Goal: Information Seeking & Learning: Learn about a topic

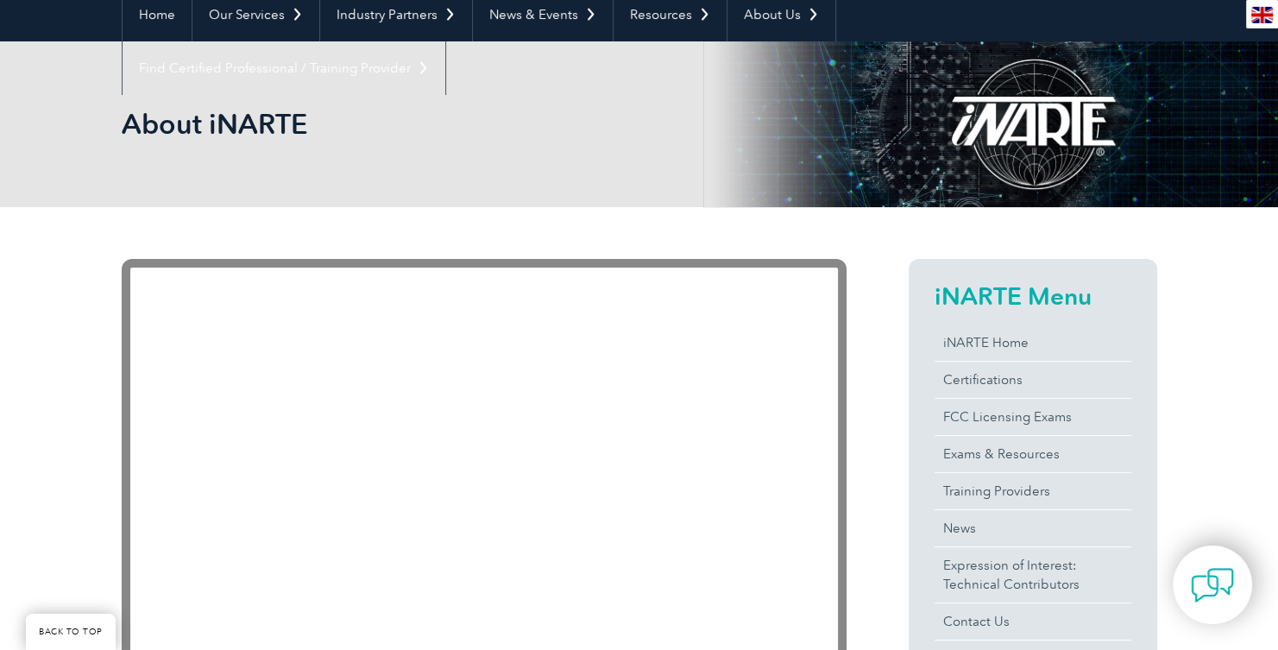
scroll to position [273, 0]
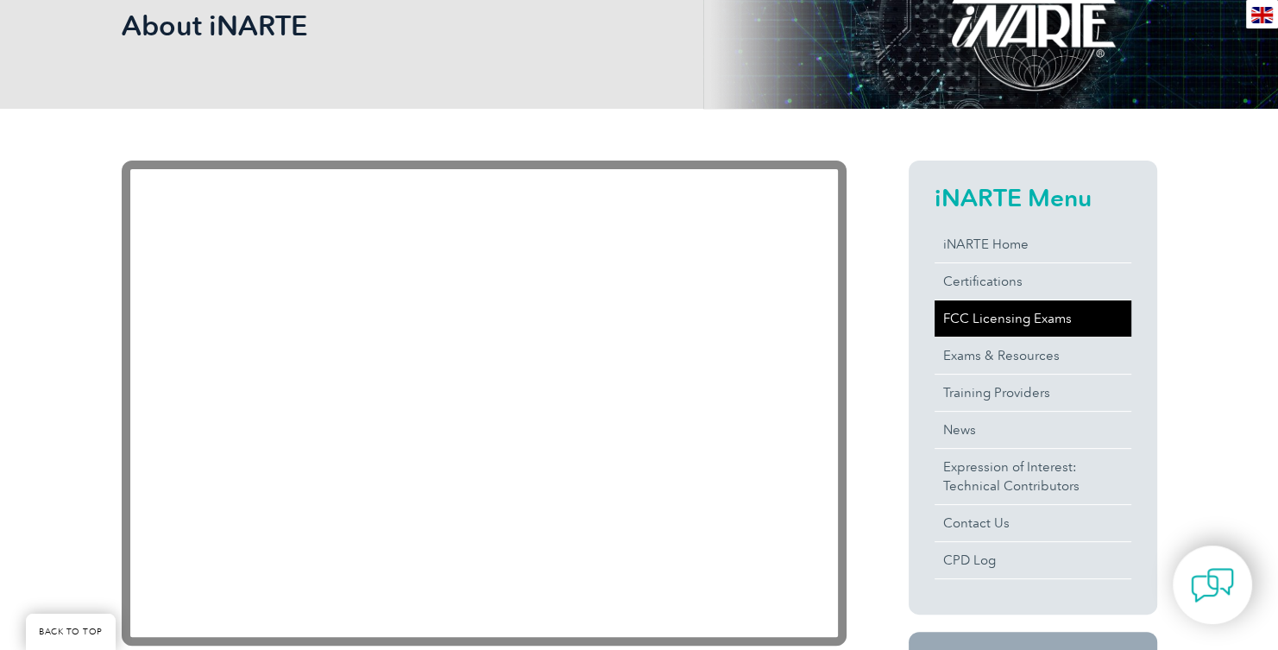
click at [1051, 322] on link "FCC Licensing Exams" at bounding box center [1032, 318] width 197 height 36
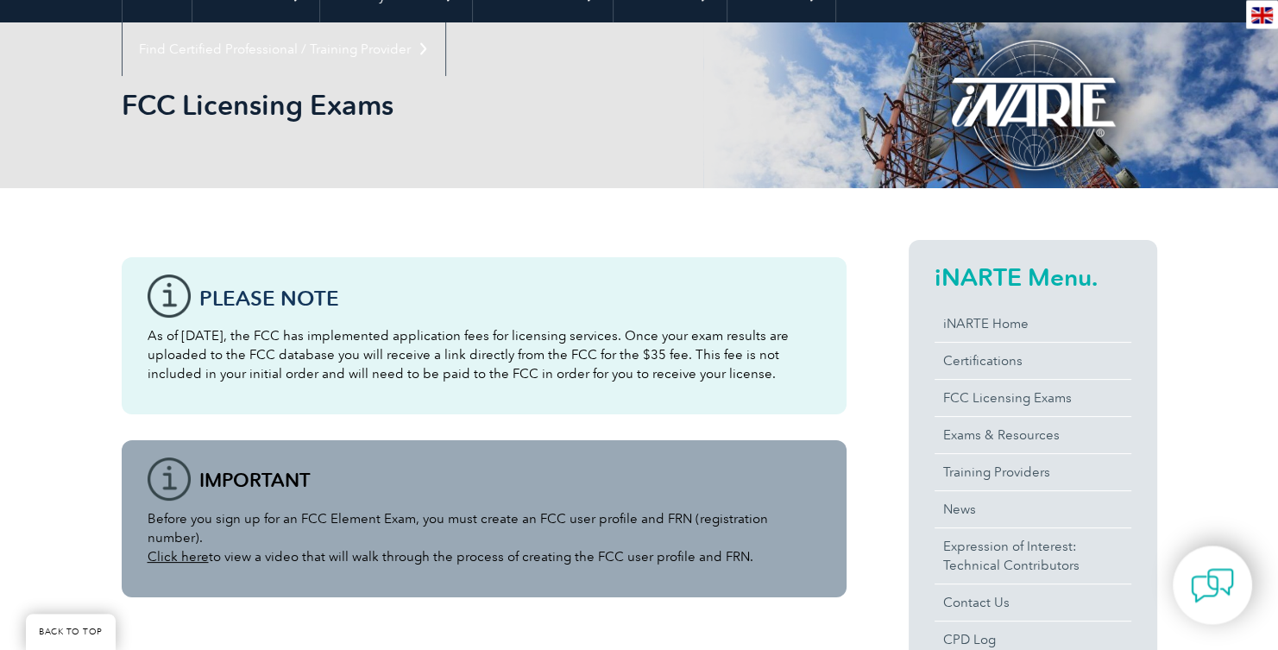
scroll to position [273, 0]
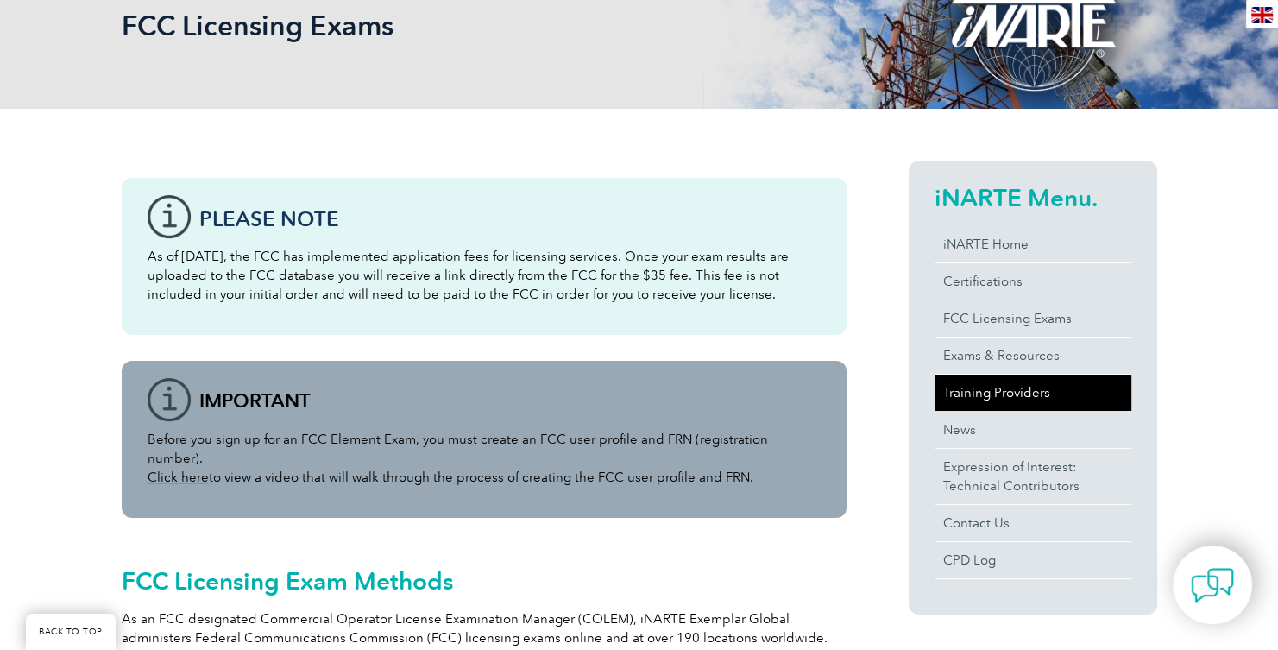
click at [1015, 392] on link "Training Providers" at bounding box center [1032, 392] width 197 height 36
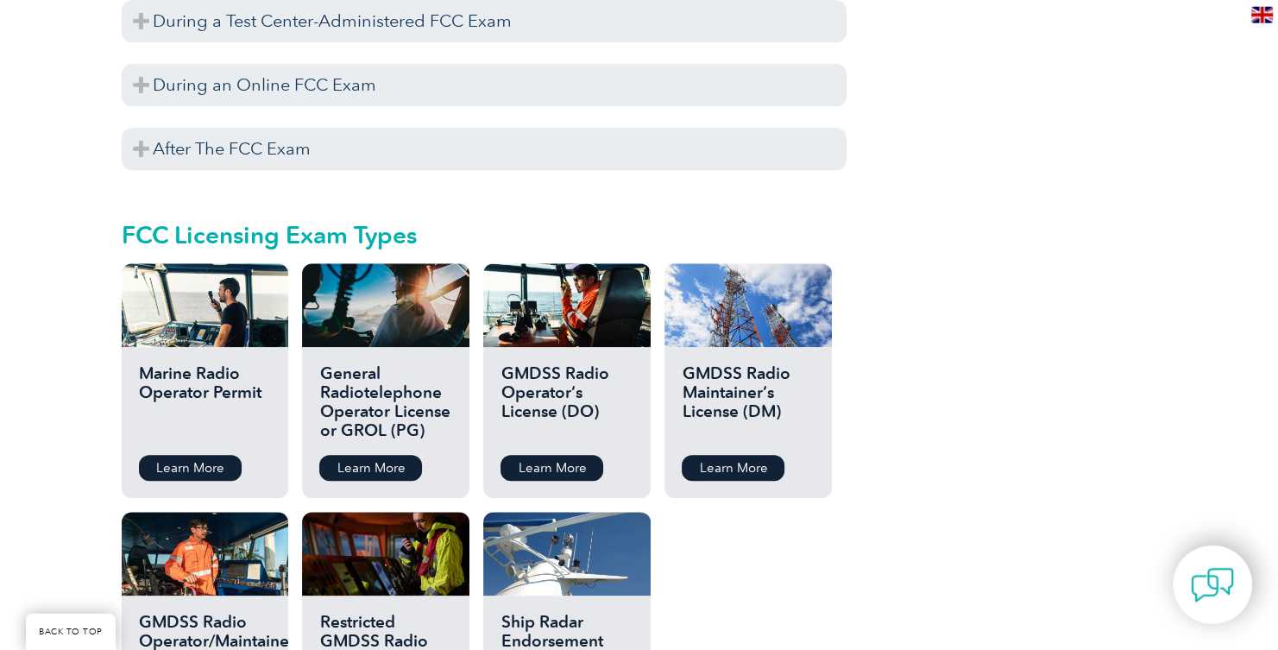
scroll to position [1913, 0]
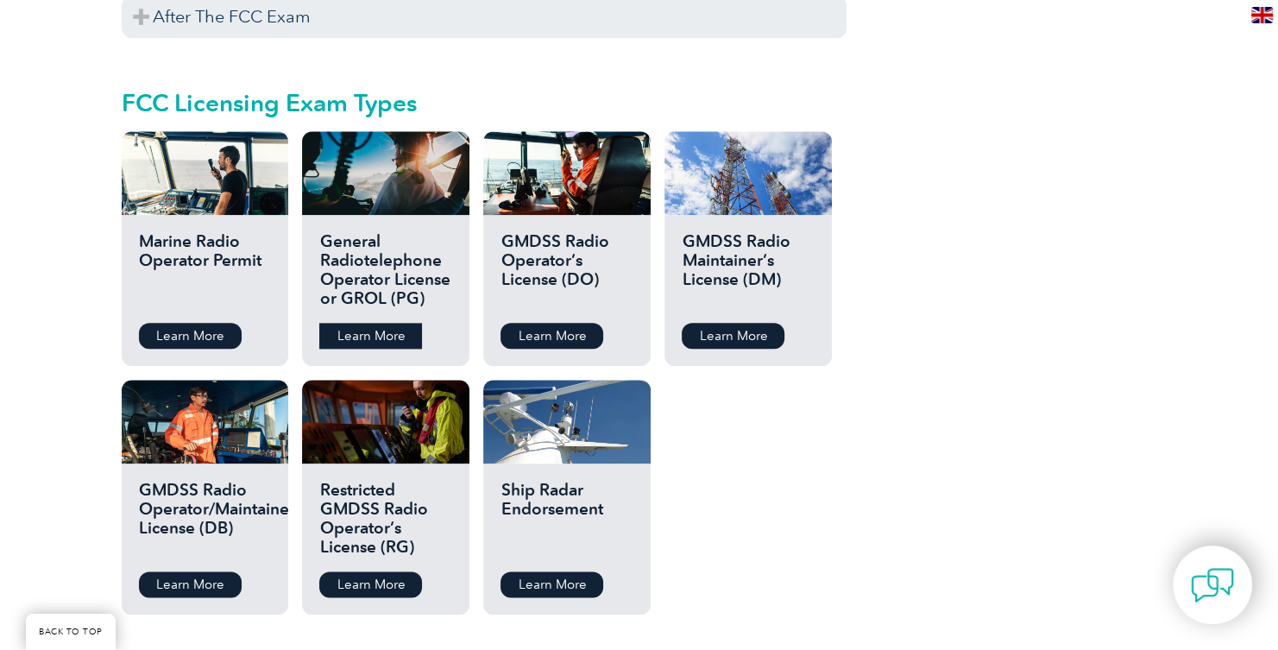
click at [385, 323] on link "Learn More" at bounding box center [370, 336] width 103 height 26
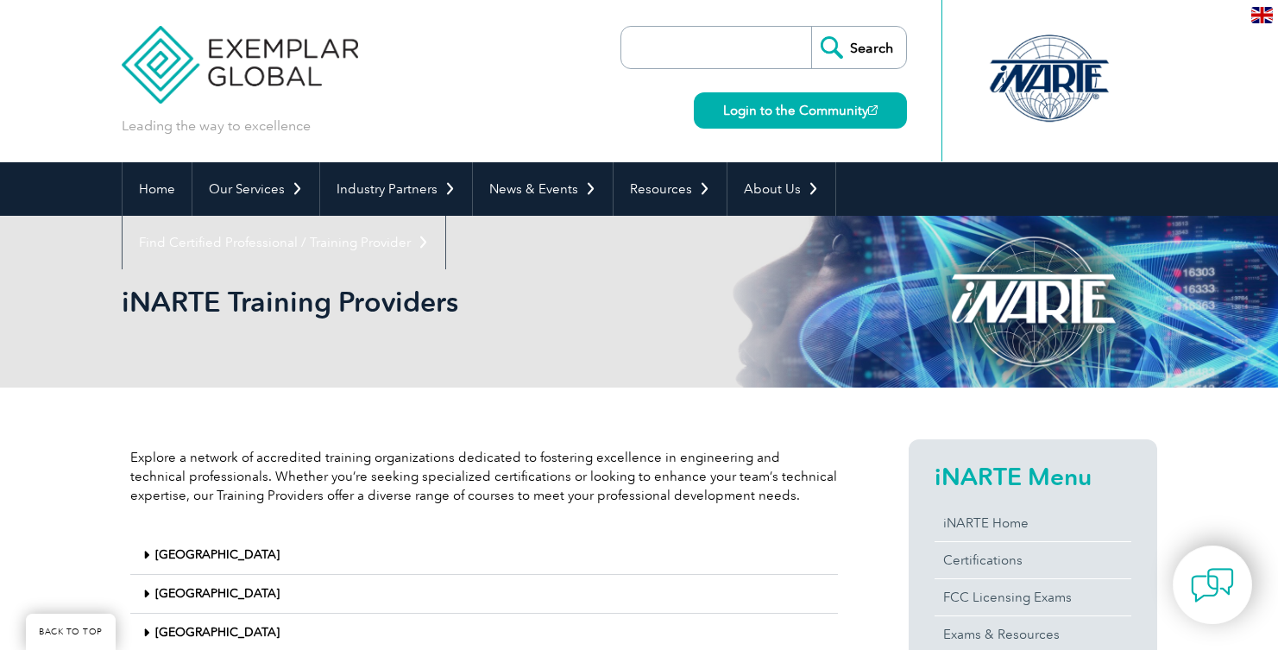
scroll to position [318, 0]
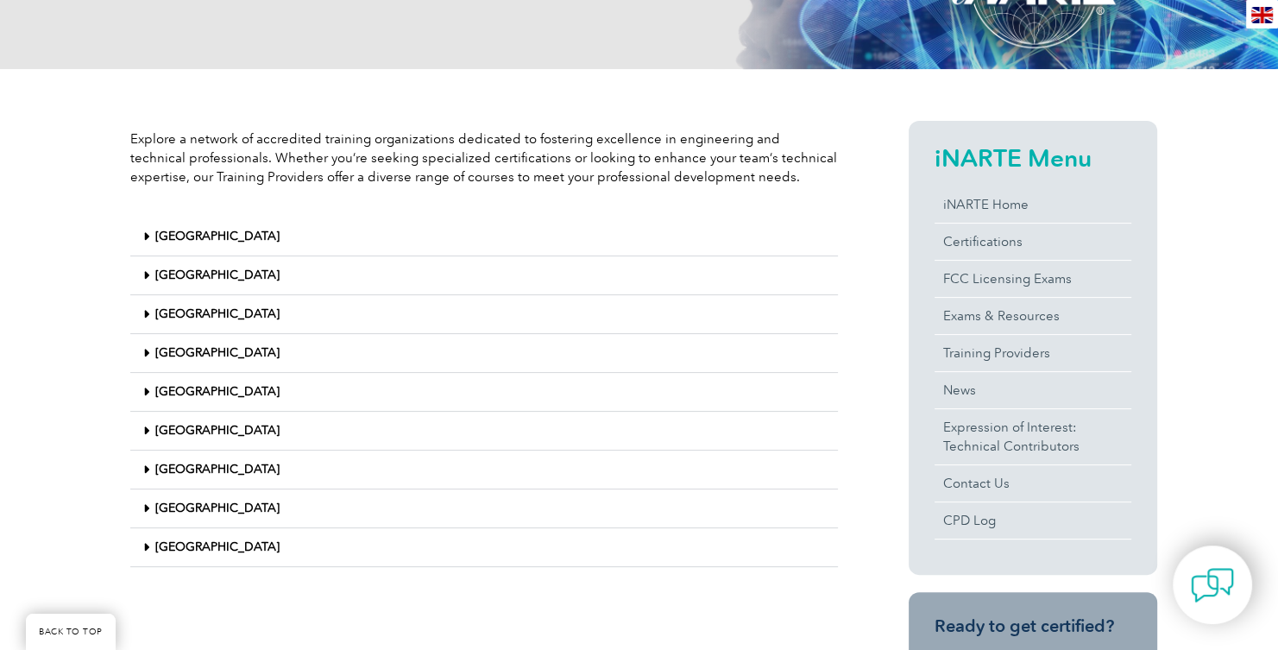
click at [227, 540] on link "United States" at bounding box center [217, 546] width 124 height 15
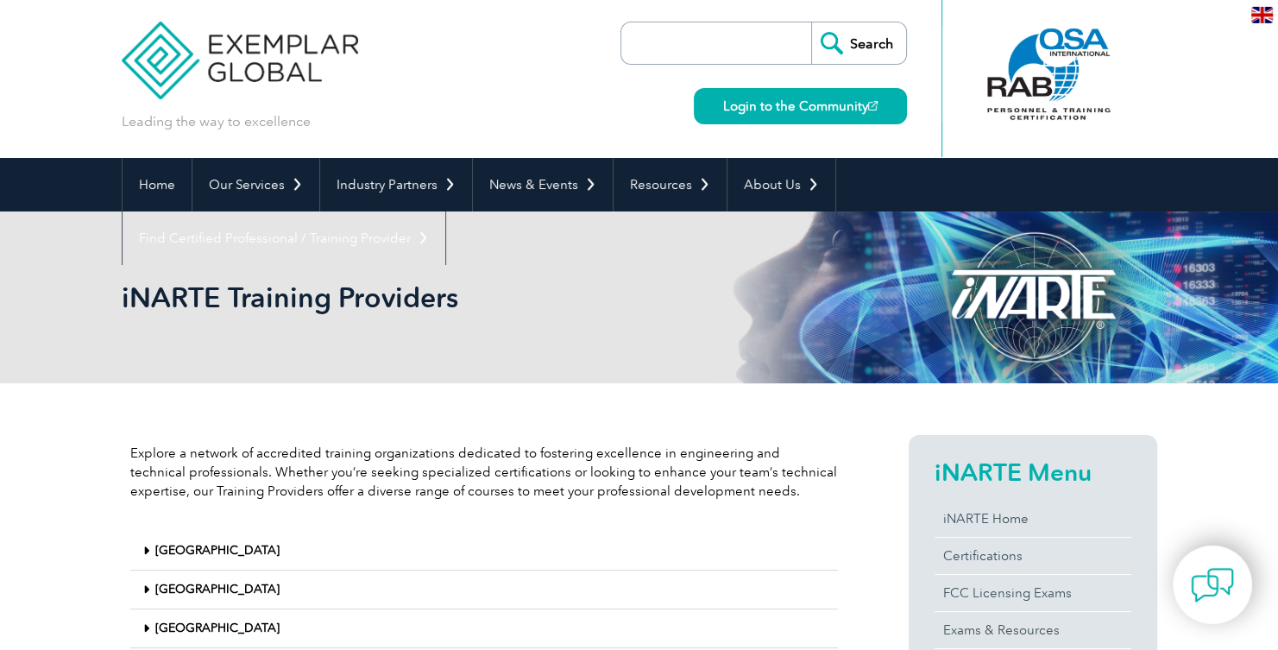
scroll to position [0, 0]
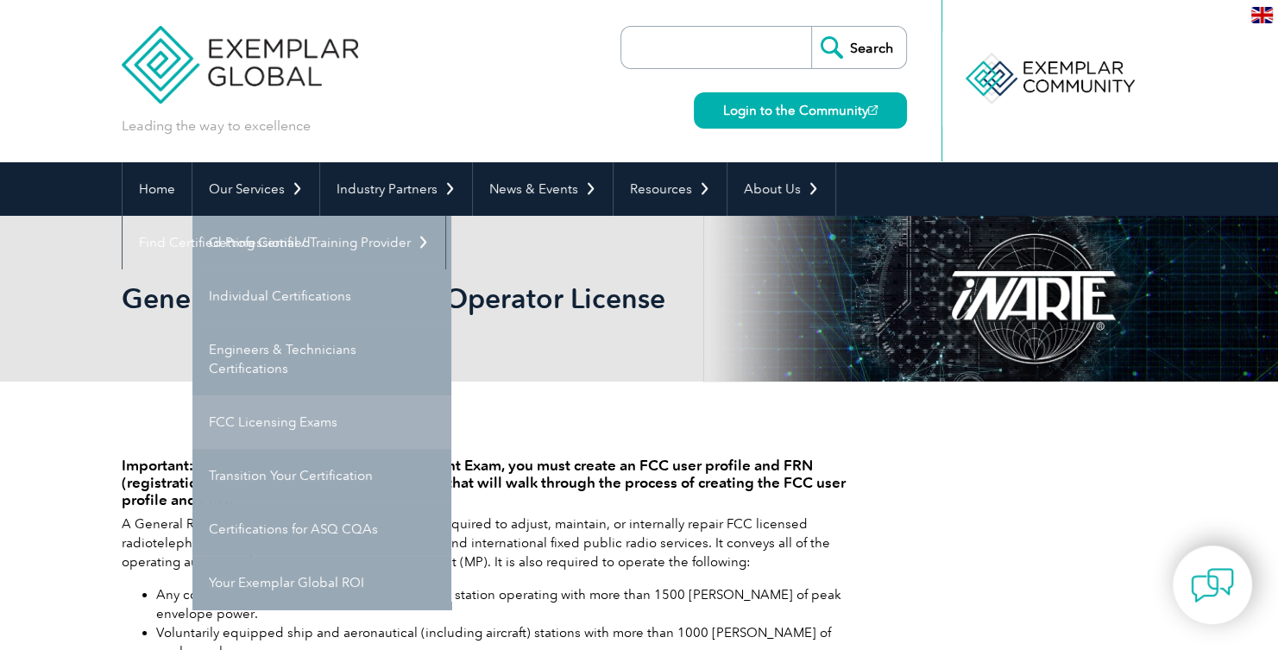
click at [338, 426] on link "FCC Licensing Exams" at bounding box center [321, 421] width 259 height 53
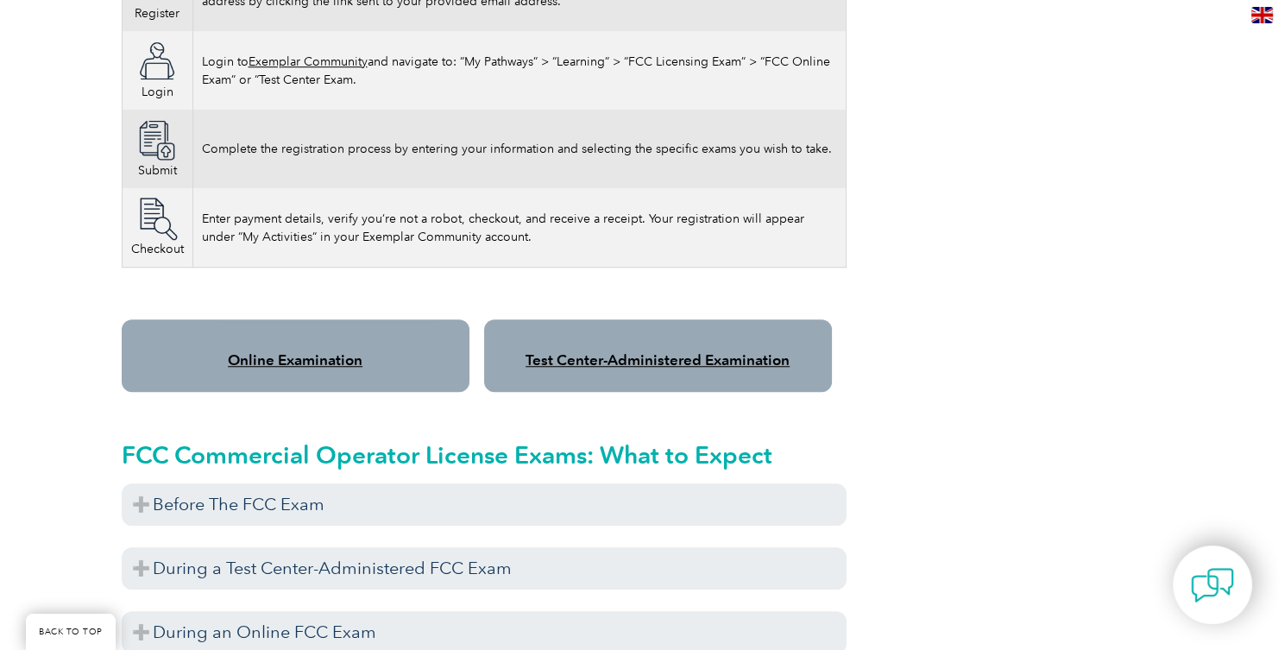
scroll to position [1275, 0]
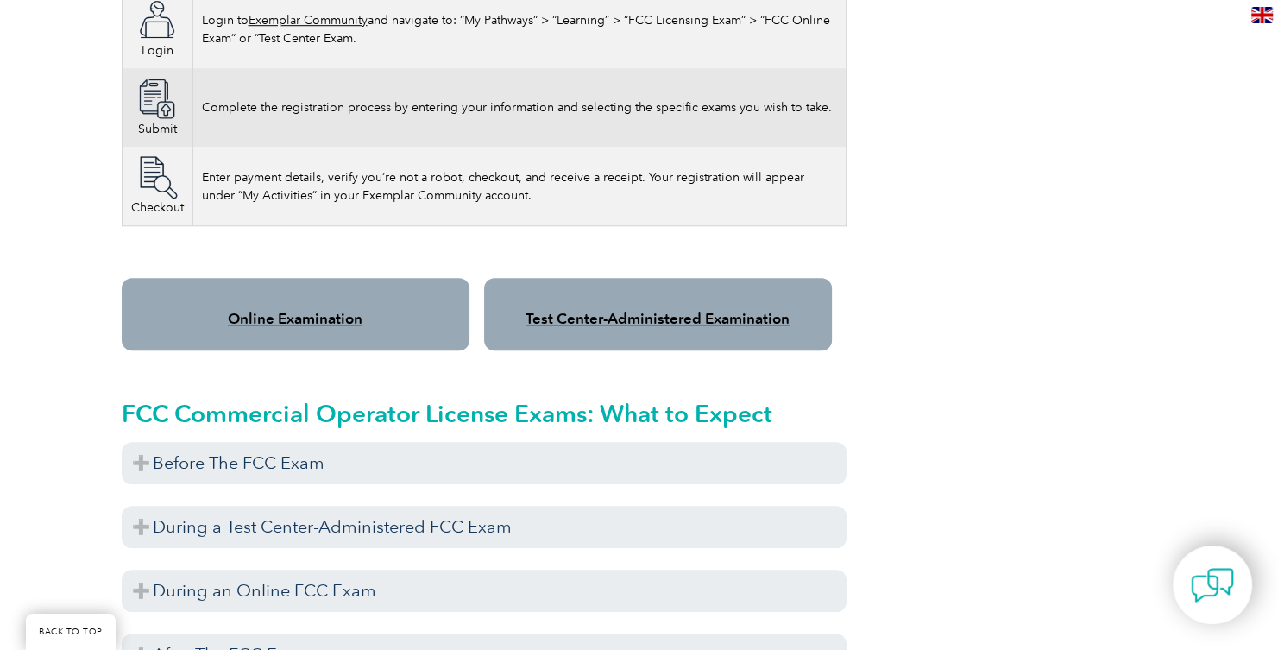
click at [333, 310] on link "Online Examination" at bounding box center [295, 318] width 135 height 17
